Goal: Task Accomplishment & Management: Use online tool/utility

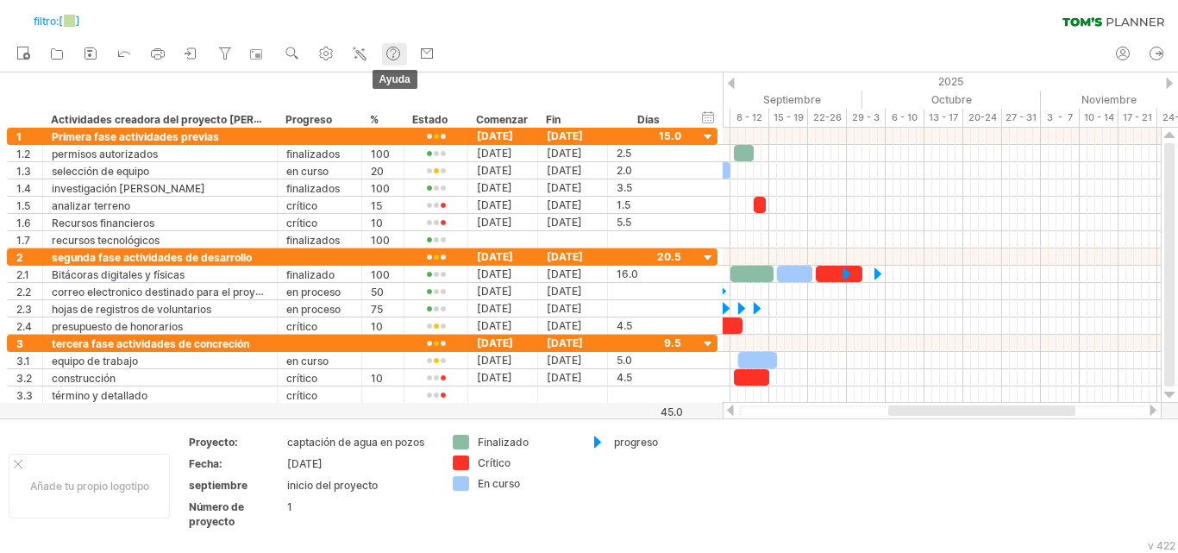
click at [402, 53] on use at bounding box center [393, 53] width 17 height 17
click at [429, 50] on use at bounding box center [426, 53] width 17 height 17
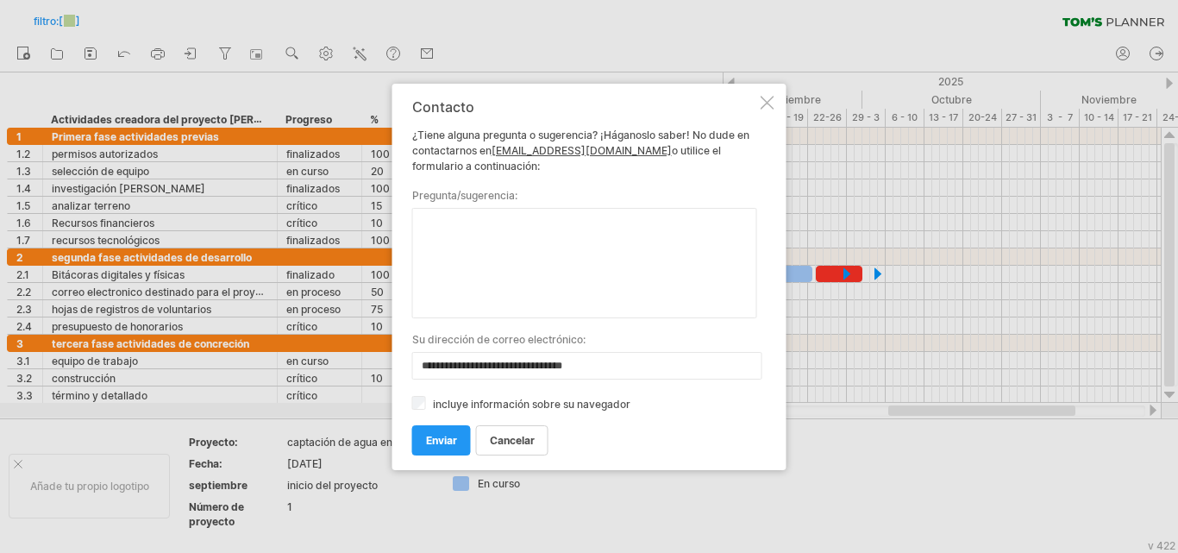
click at [769, 103] on div at bounding box center [768, 103] width 14 height 14
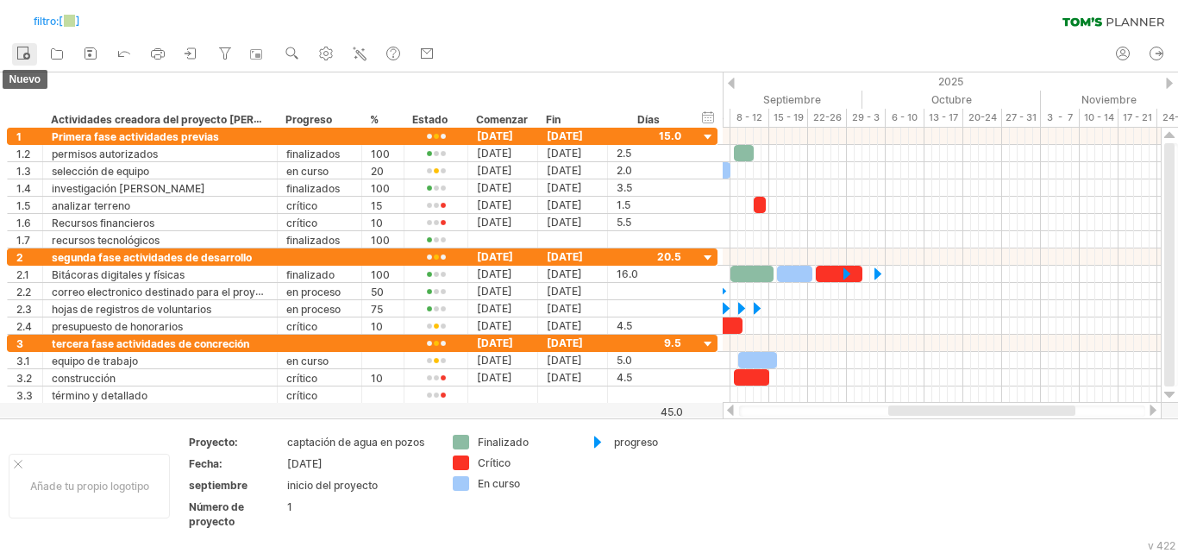
click at [26, 46] on icon at bounding box center [23, 52] width 17 height 17
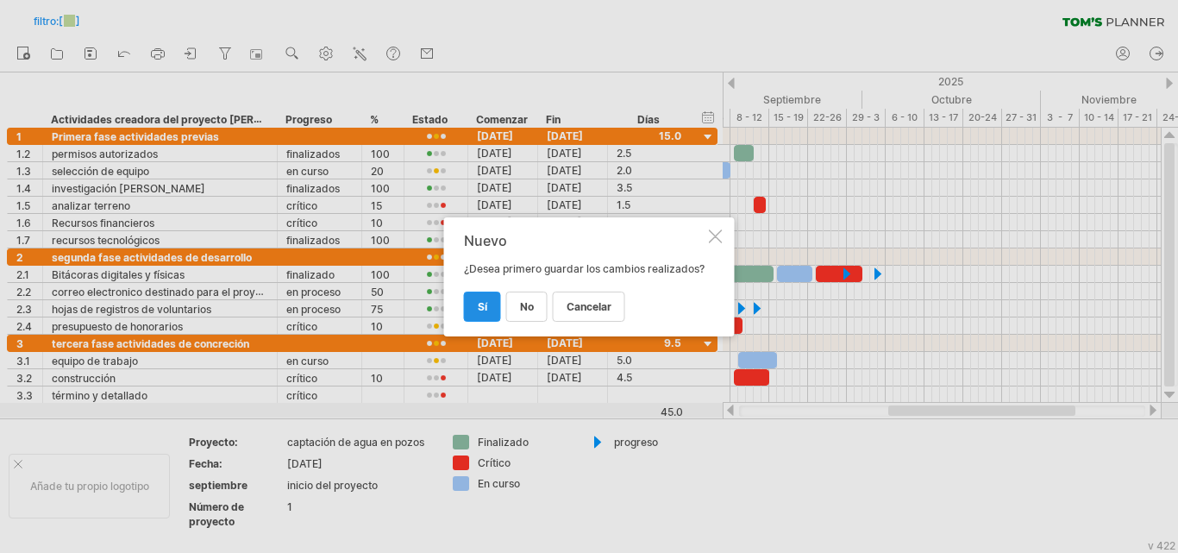
click at [482, 305] on font "Sí" at bounding box center [482, 306] width 9 height 13
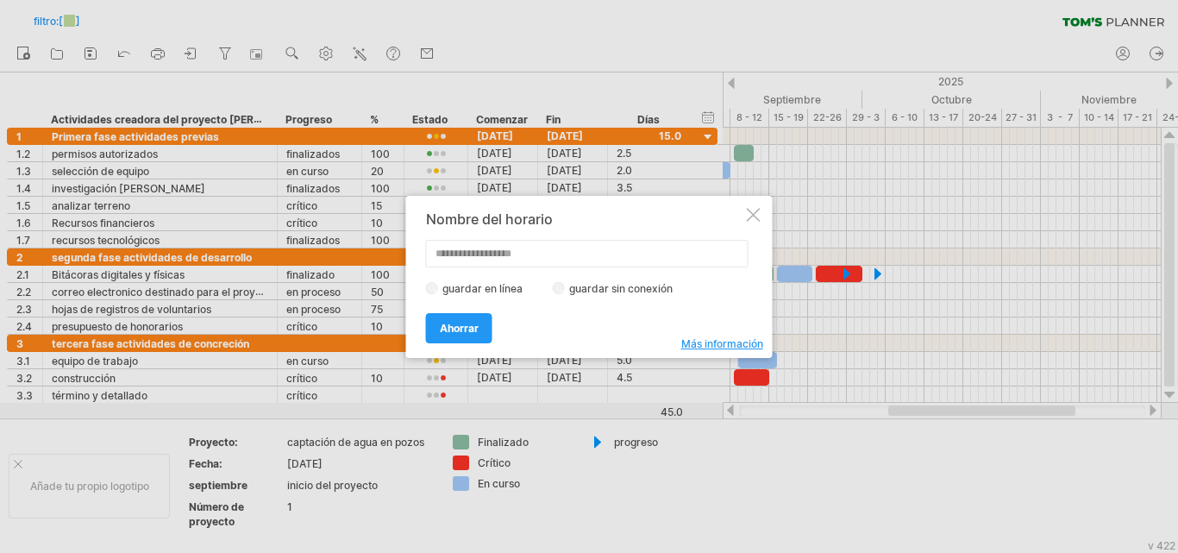
click at [489, 258] on input "text" at bounding box center [587, 254] width 323 height 28
type input "**********"
click at [464, 288] on font "guardar en línea" at bounding box center [482, 288] width 80 height 13
click at [467, 323] on font "Ahorrar" at bounding box center [459, 328] width 39 height 13
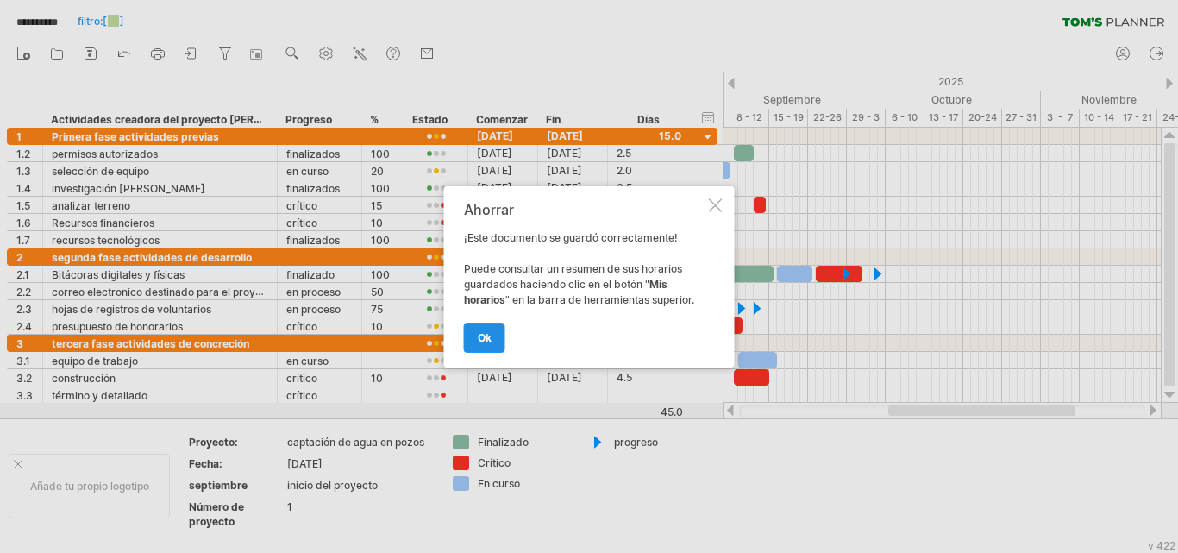
click at [491, 334] on font "OK" at bounding box center [485, 337] width 14 height 13
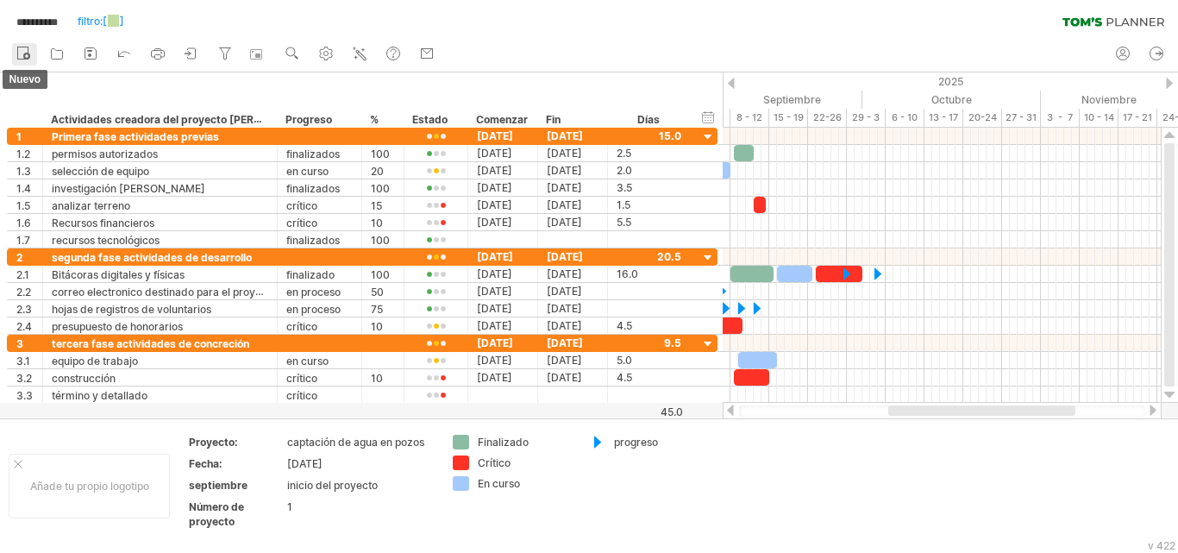
click at [28, 49] on rect at bounding box center [23, 53] width 10 height 12
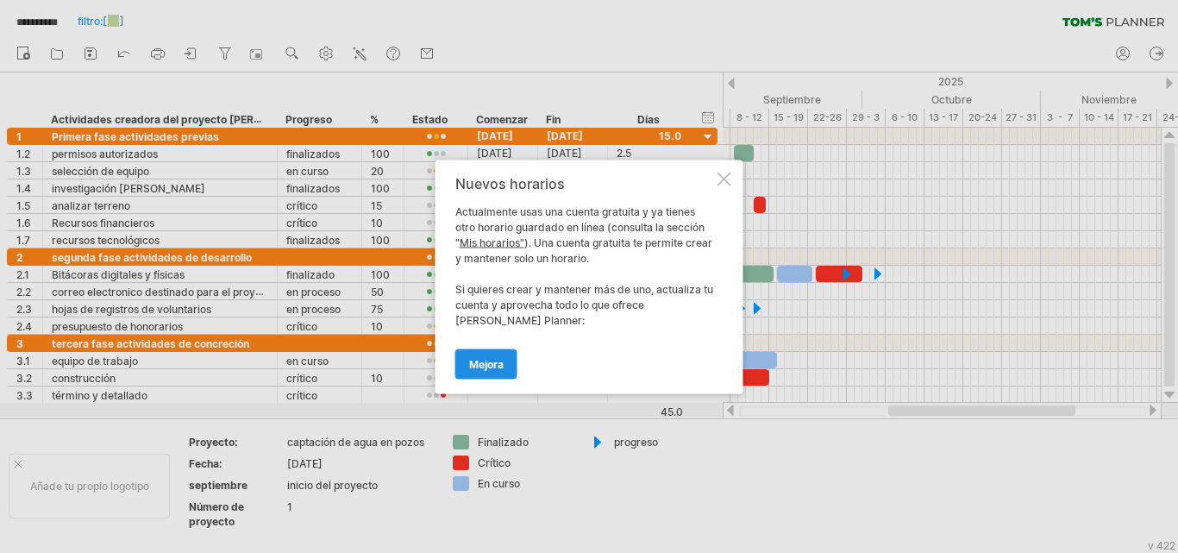
click at [504, 361] on font "Mejora" at bounding box center [486, 363] width 34 height 13
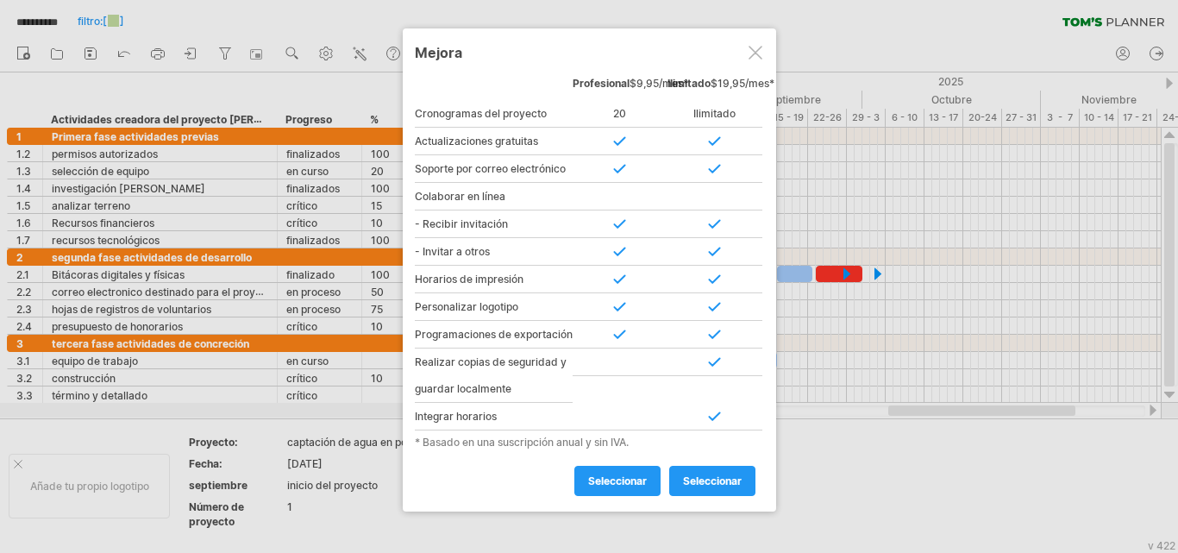
click at [757, 52] on div at bounding box center [756, 53] width 14 height 14
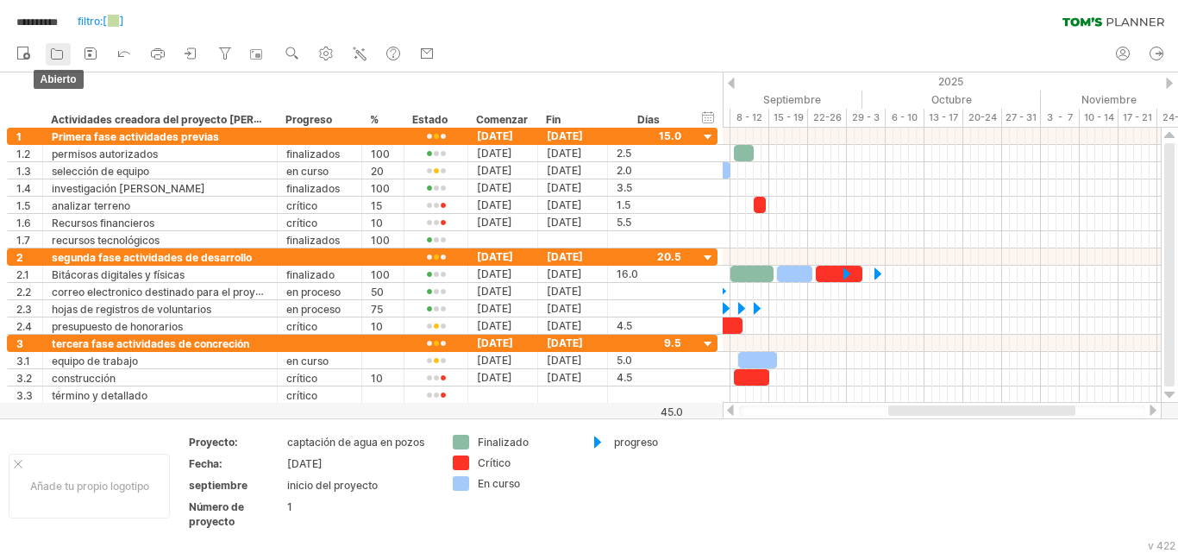
click at [49, 47] on icon at bounding box center [56, 53] width 17 height 17
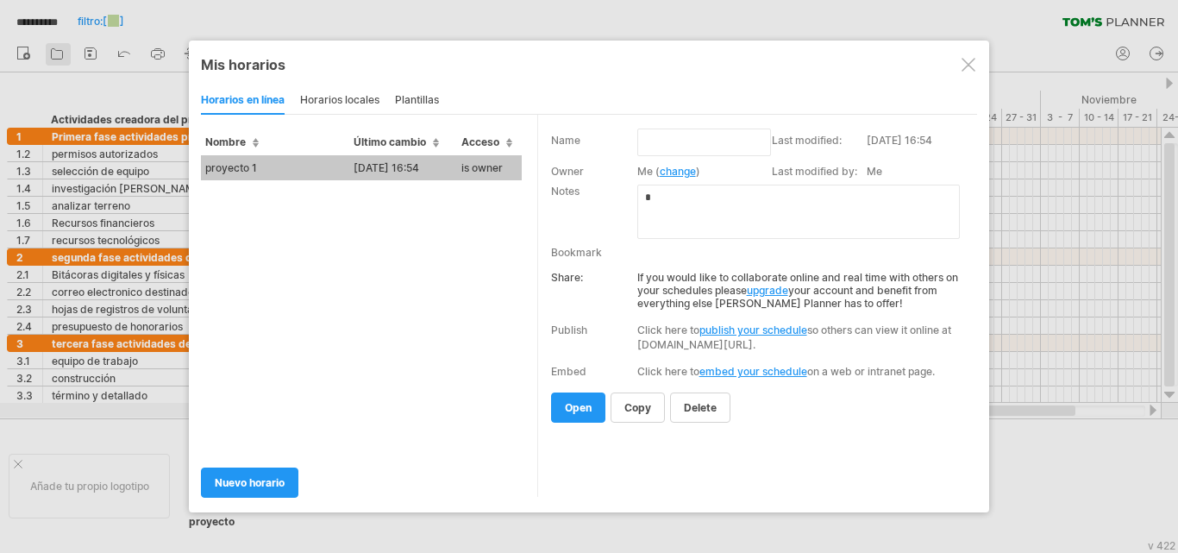
type input "**********"
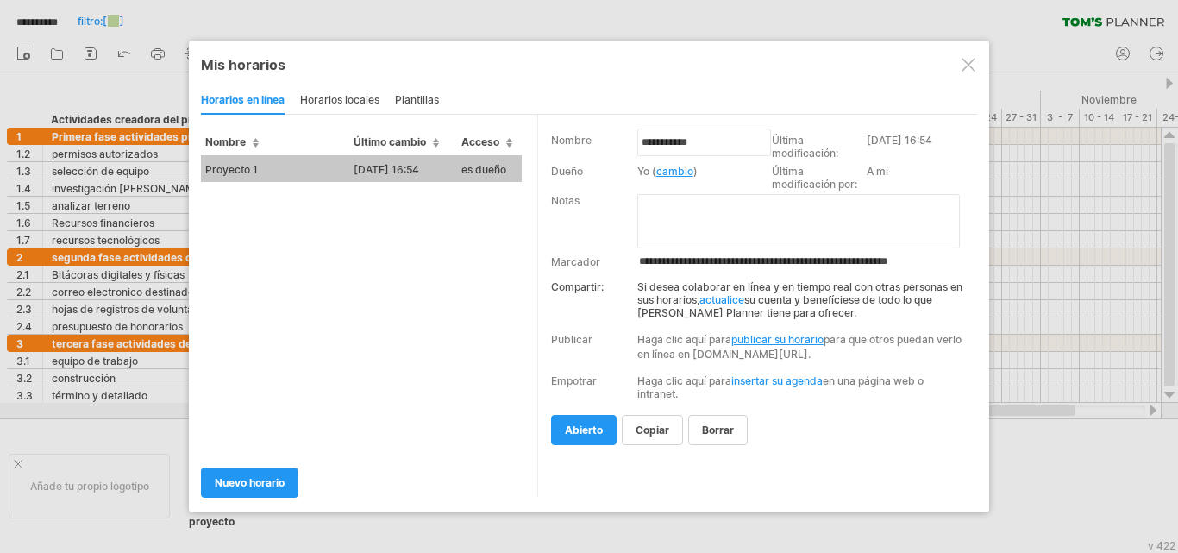
click at [653, 262] on input "**********" at bounding box center [806, 262] width 339 height 14
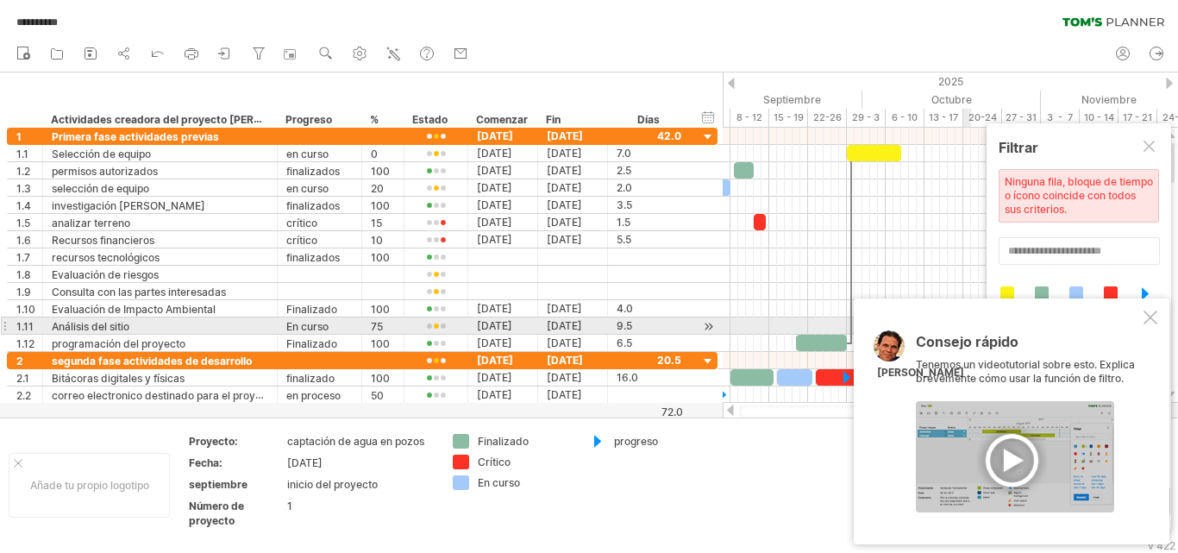
click at [1156, 318] on div at bounding box center [1151, 317] width 14 height 14
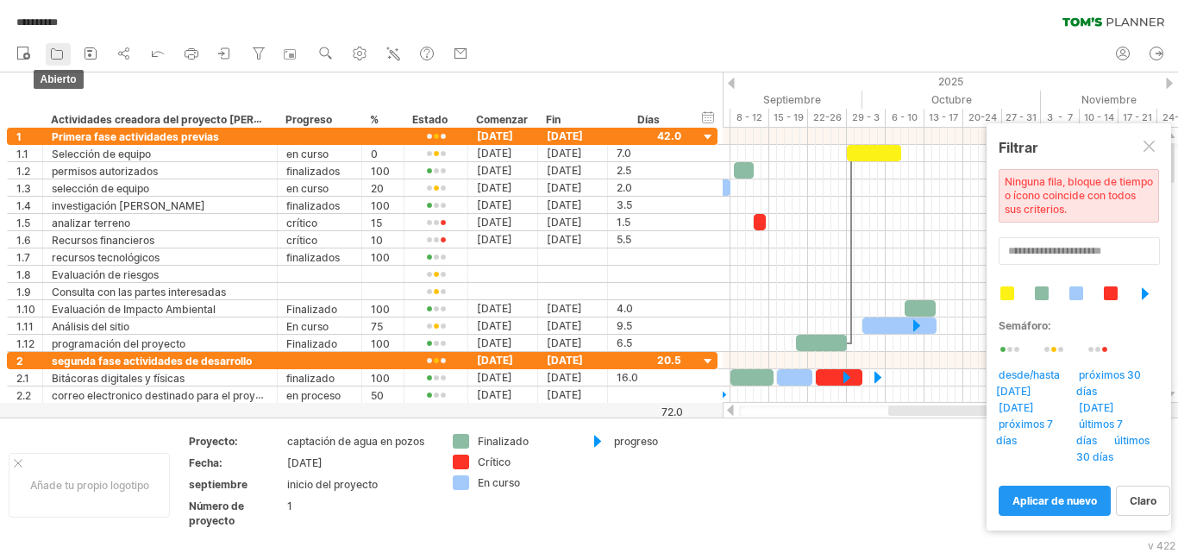
click at [60, 60] on icon at bounding box center [57, 54] width 11 height 10
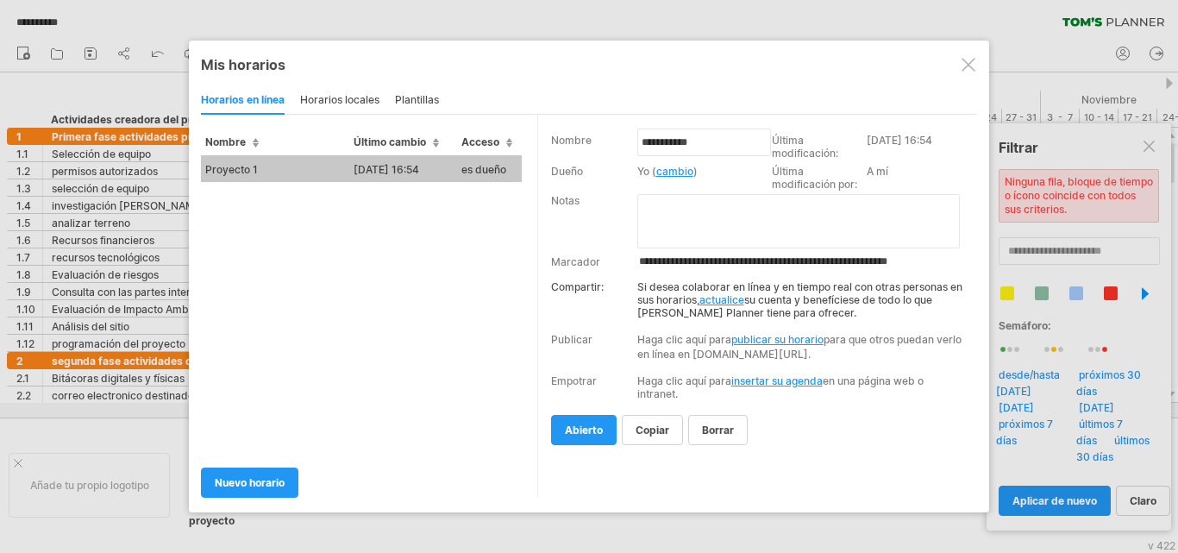
click at [763, 341] on font "publicar su horario" at bounding box center [777, 339] width 92 height 13
select select "*"
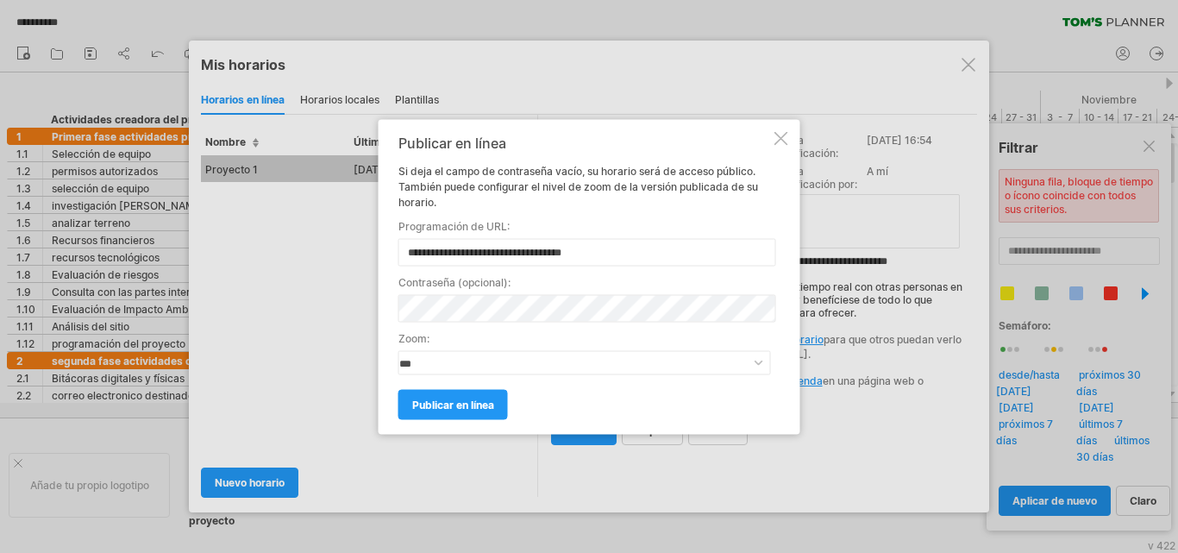
drag, startPoint x: 660, startPoint y: 251, endPoint x: 379, endPoint y: 259, distance: 281.3
click at [379, 259] on div "**********" at bounding box center [590, 276] width 422 height 315
click at [480, 405] on font "publicar en línea" at bounding box center [453, 404] width 82 height 13
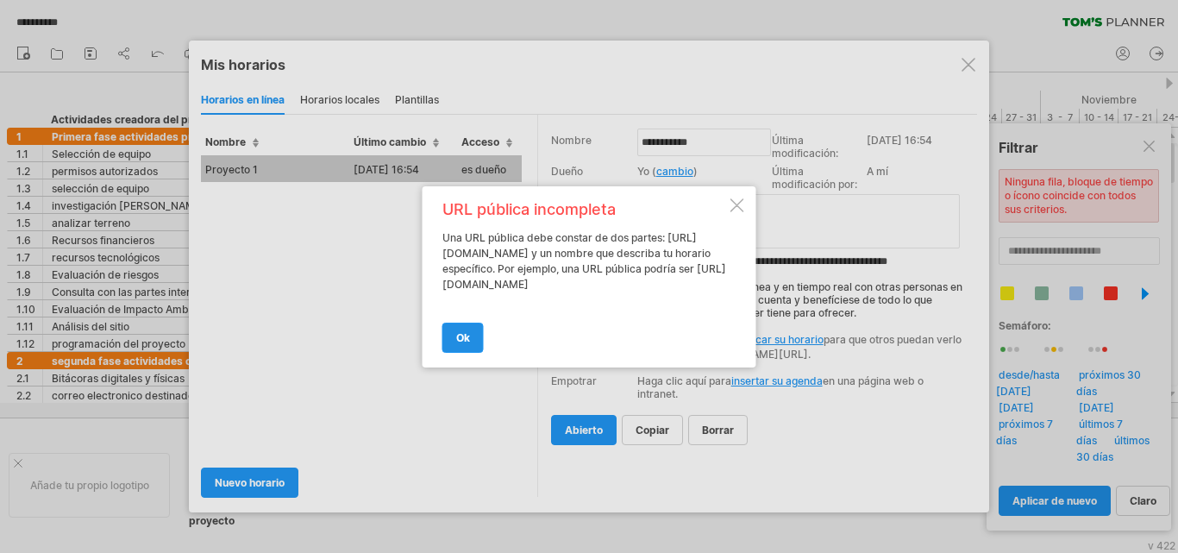
click at [472, 351] on link "OK" at bounding box center [462, 338] width 41 height 30
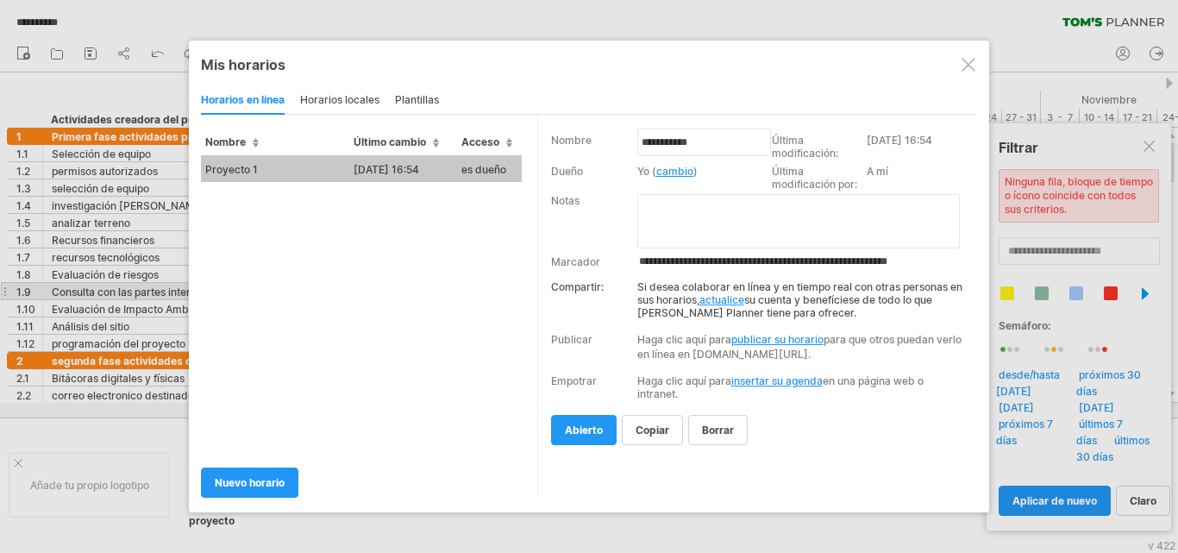
click at [730, 298] on font "actualice" at bounding box center [721, 299] width 45 height 13
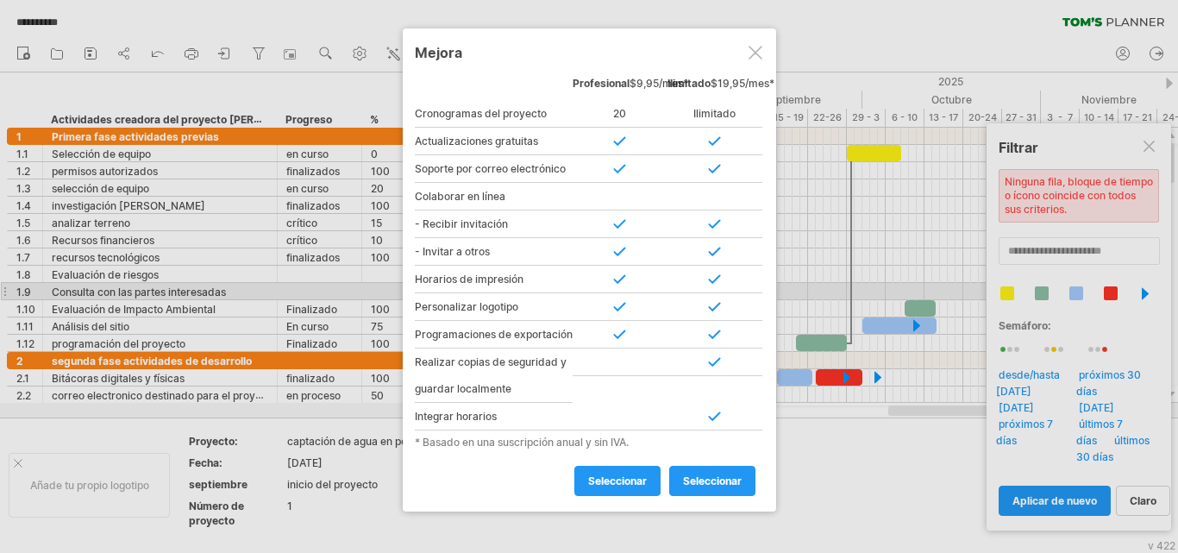
click at [751, 53] on div at bounding box center [756, 53] width 14 height 14
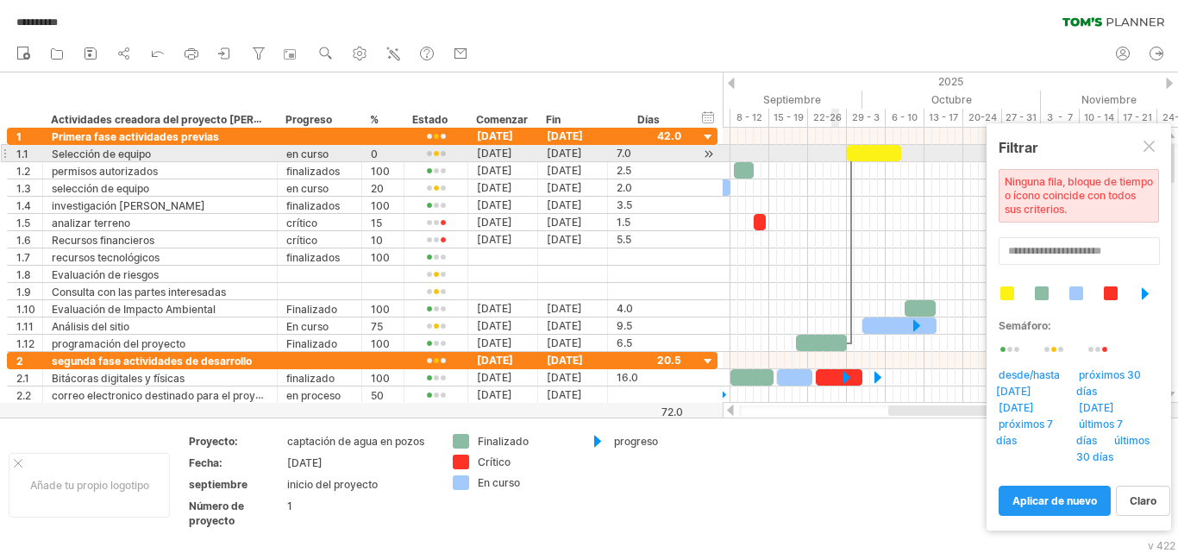
click at [1150, 146] on div at bounding box center [1151, 148] width 14 height 14
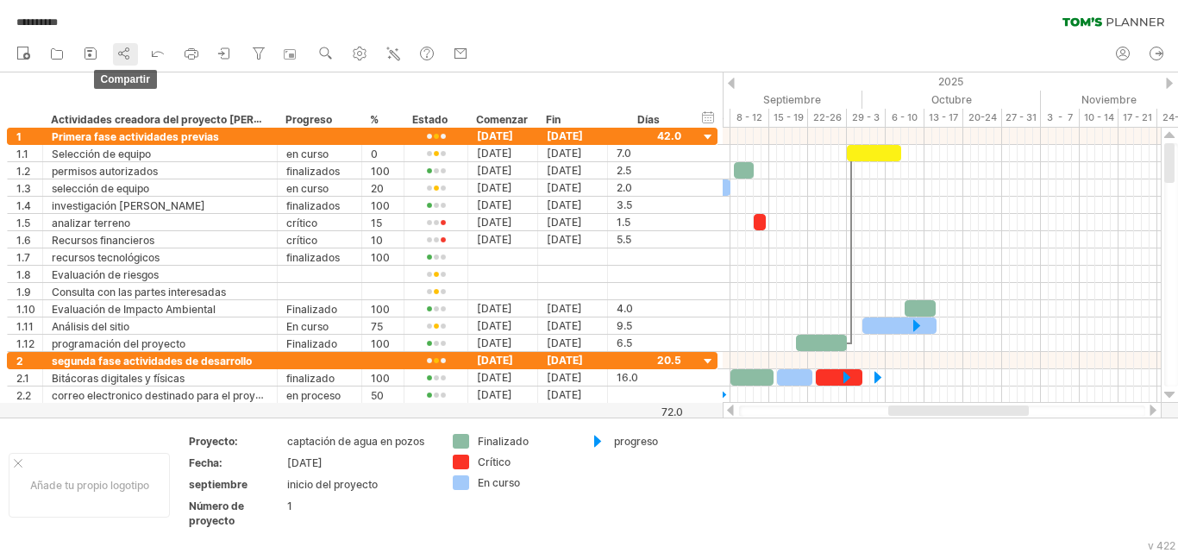
click at [127, 51] on circle at bounding box center [127, 49] width 3 height 3
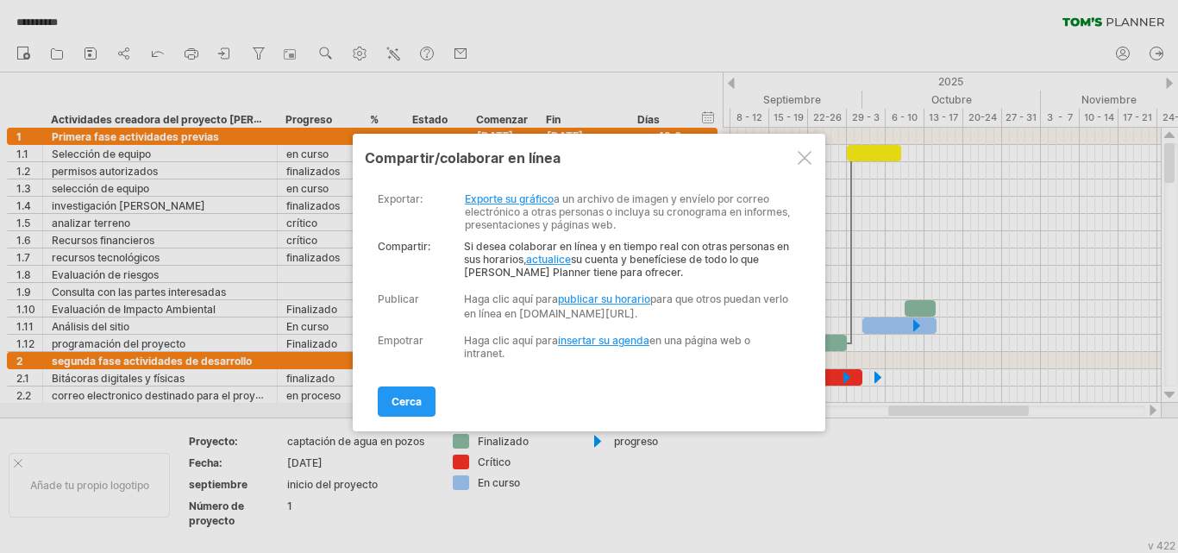
click at [529, 201] on font "Exporte su gráfico" at bounding box center [509, 198] width 89 height 13
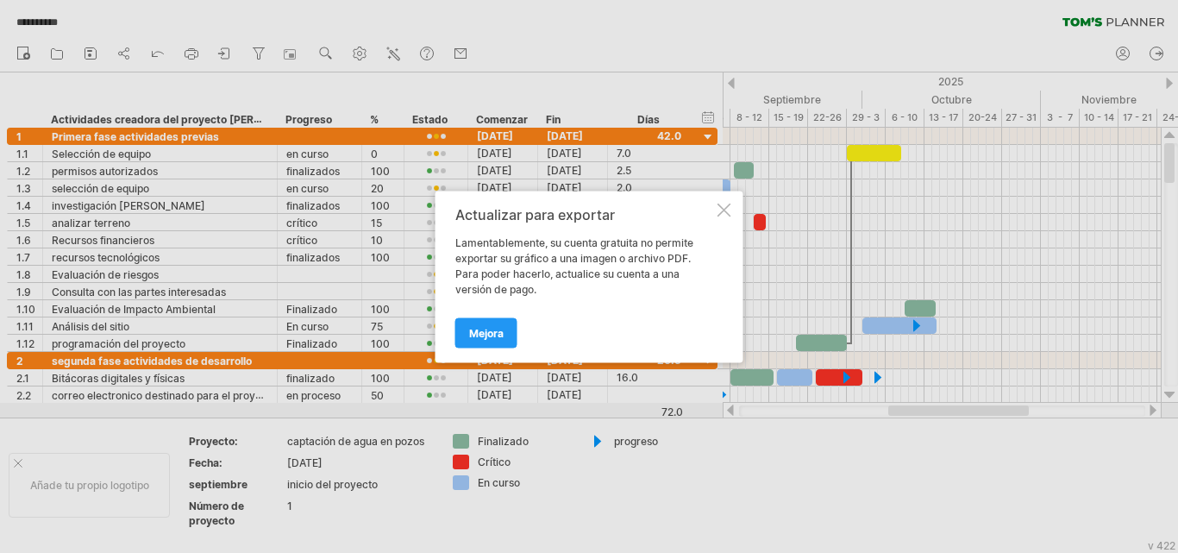
click at [724, 212] on div at bounding box center [725, 210] width 14 height 14
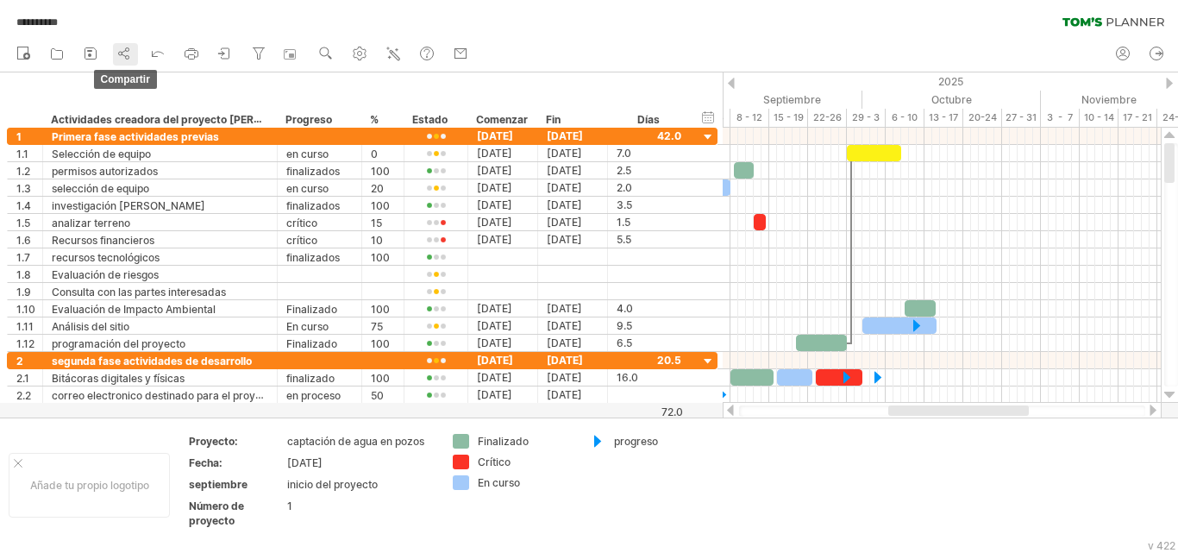
click at [124, 57] on icon at bounding box center [124, 53] width 17 height 17
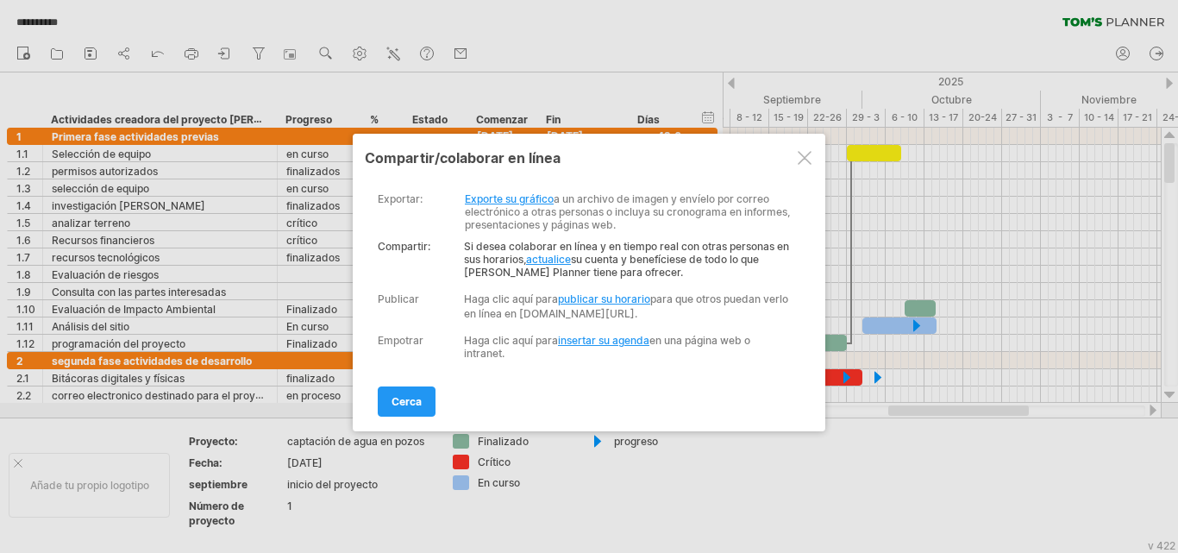
click at [561, 264] on font "actualice" at bounding box center [548, 259] width 45 height 13
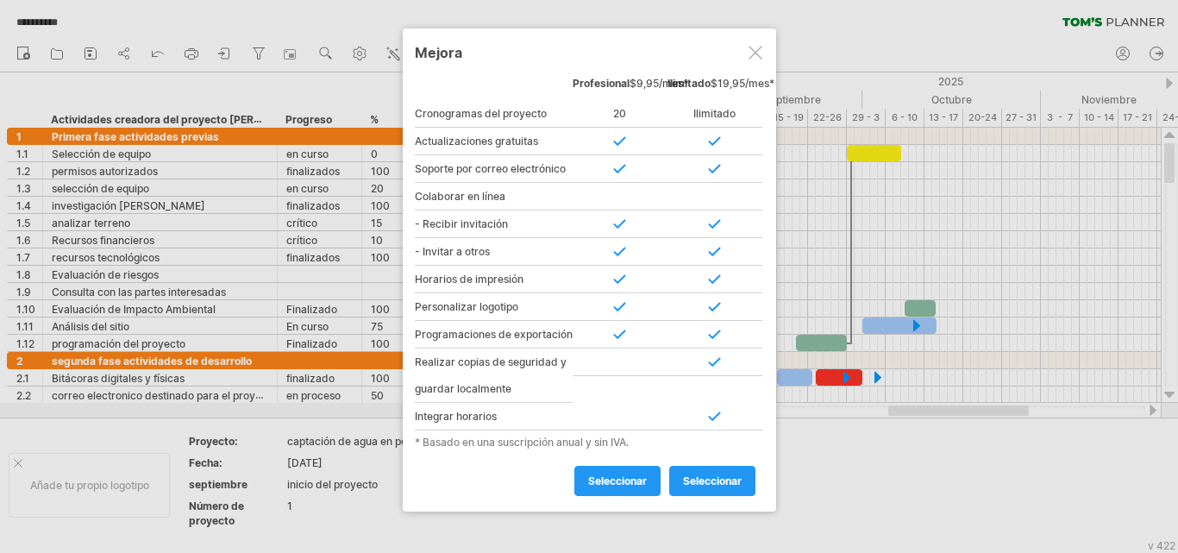
click at [756, 50] on div at bounding box center [756, 53] width 14 height 14
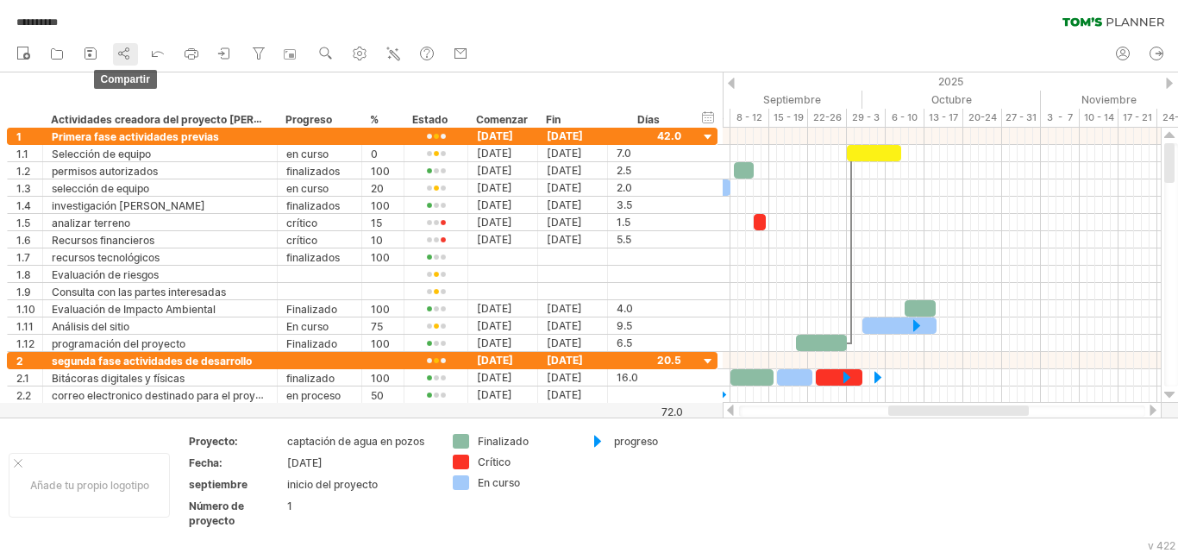
click at [134, 44] on link "compartir" at bounding box center [125, 54] width 25 height 22
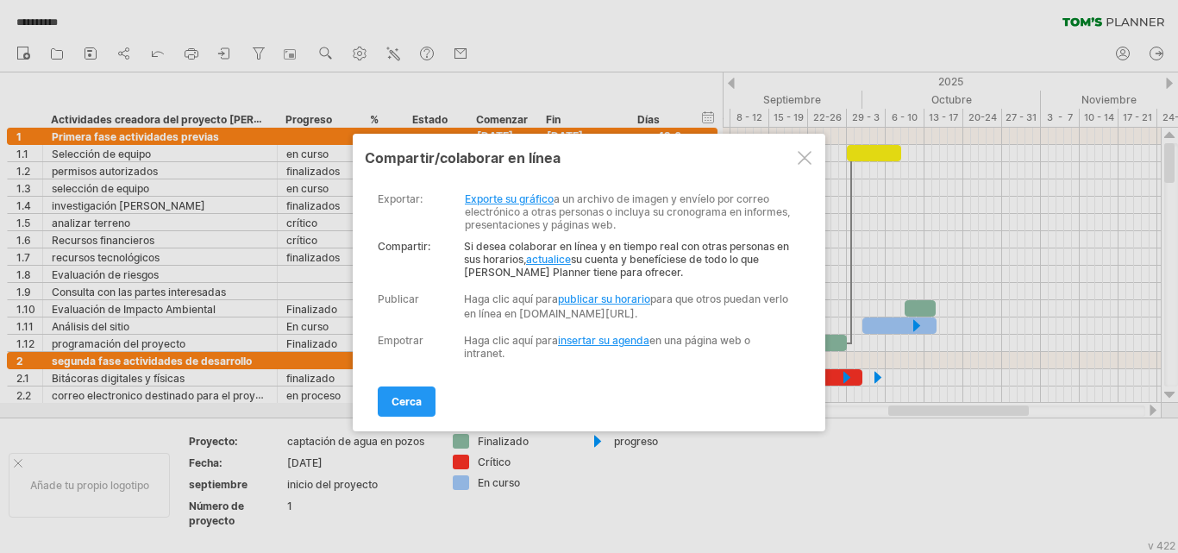
click at [617, 301] on font "publicar su horario" at bounding box center [604, 298] width 92 height 13
select select "*"
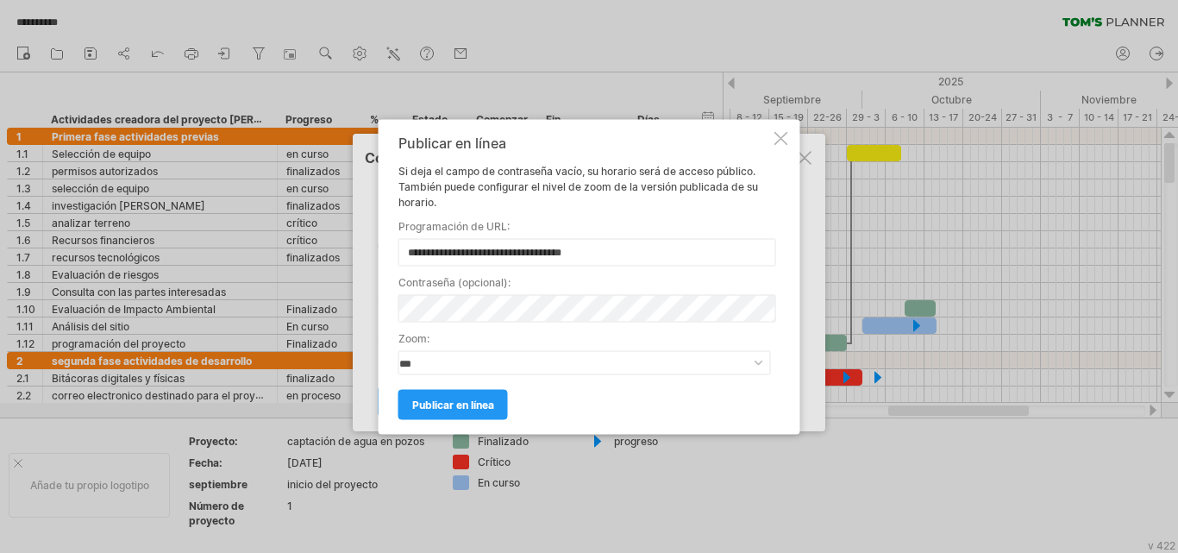
click at [780, 135] on div at bounding box center [782, 138] width 14 height 14
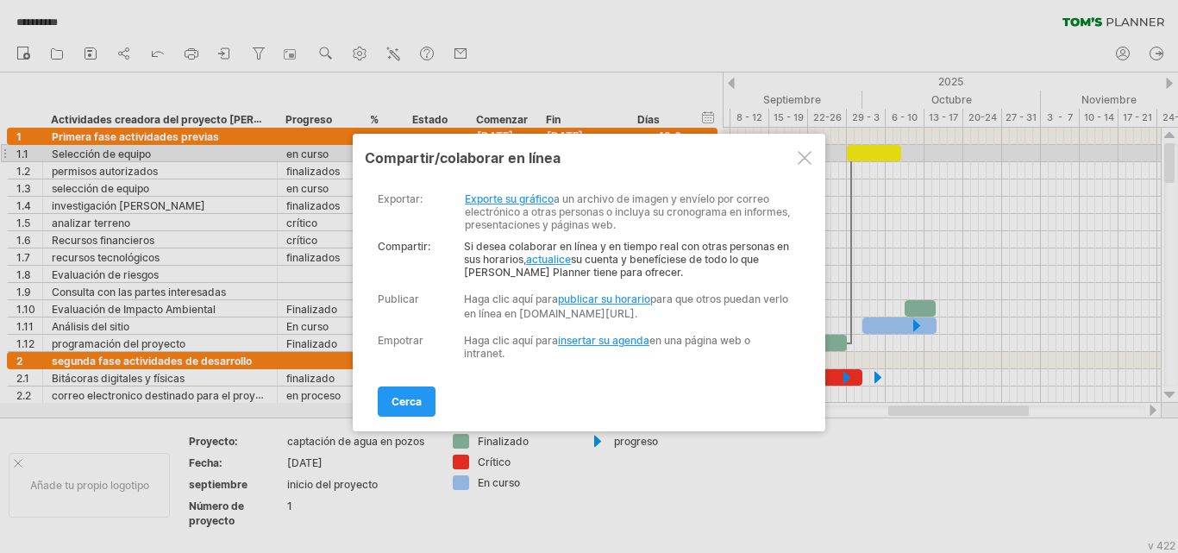
click at [798, 154] on div at bounding box center [805, 158] width 14 height 14
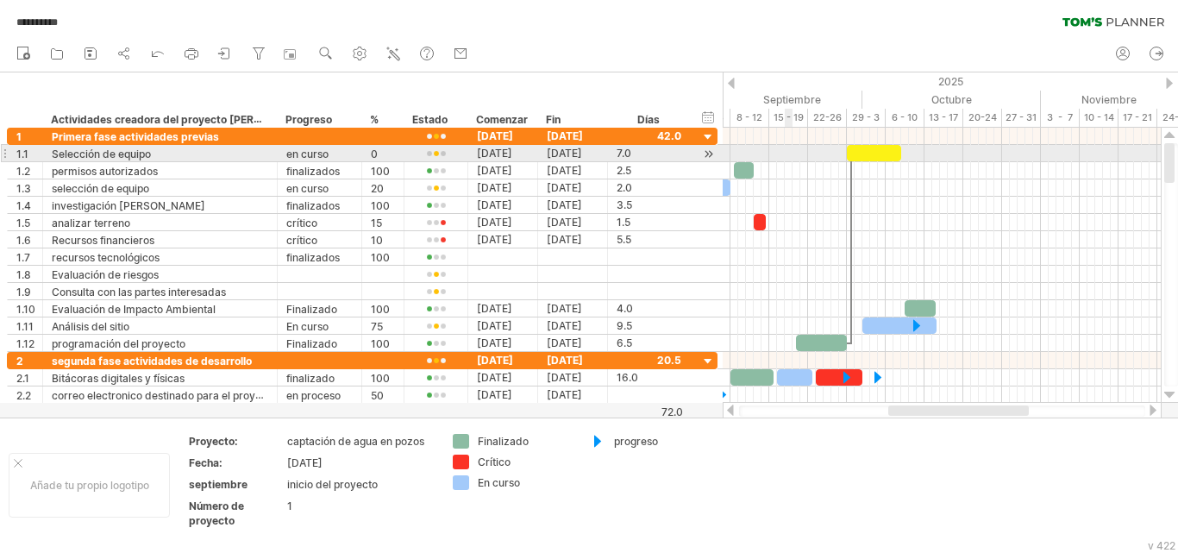
click at [788, 161] on div at bounding box center [942, 153] width 438 height 17
